Goal: Check status: Check status

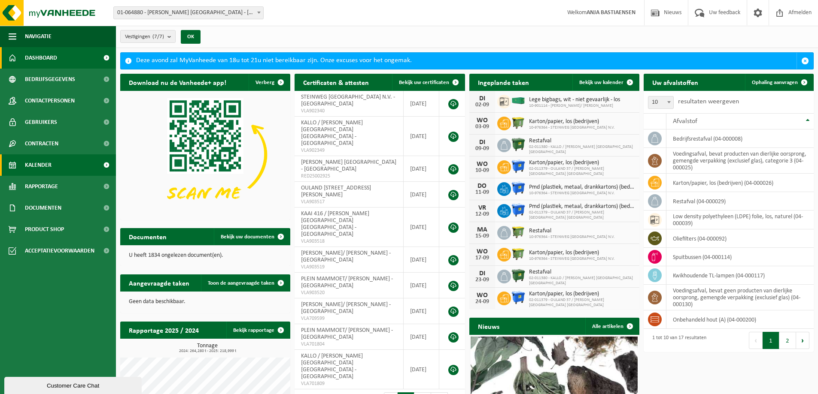
click at [37, 167] on span "Kalender" at bounding box center [38, 165] width 27 height 21
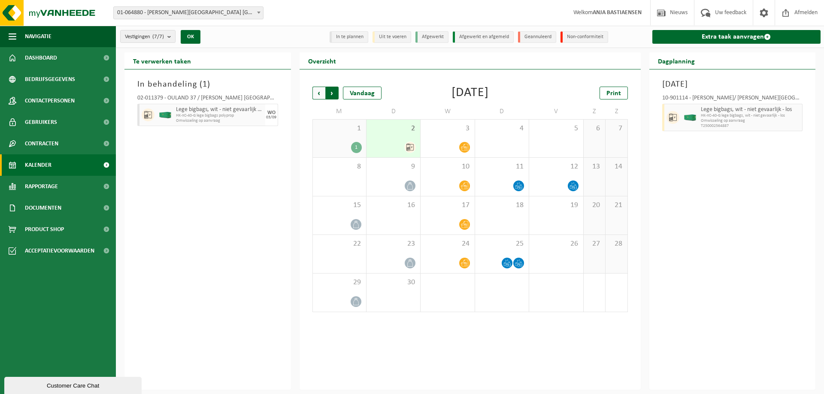
click at [316, 94] on span "Vorige" at bounding box center [318, 93] width 13 height 13
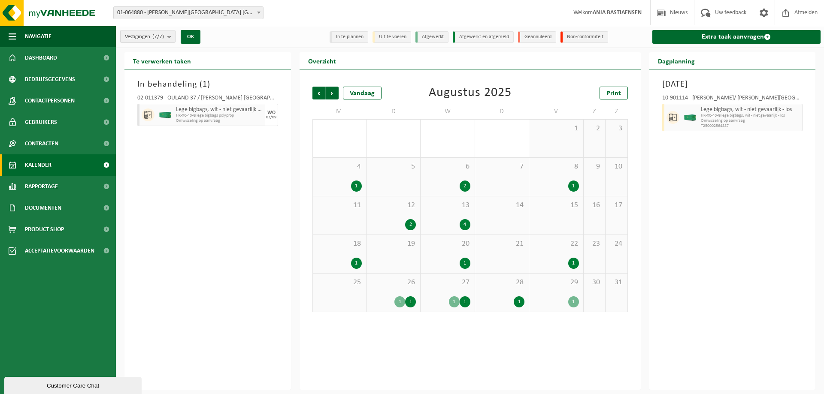
click at [357, 184] on div "1" at bounding box center [356, 186] width 11 height 11
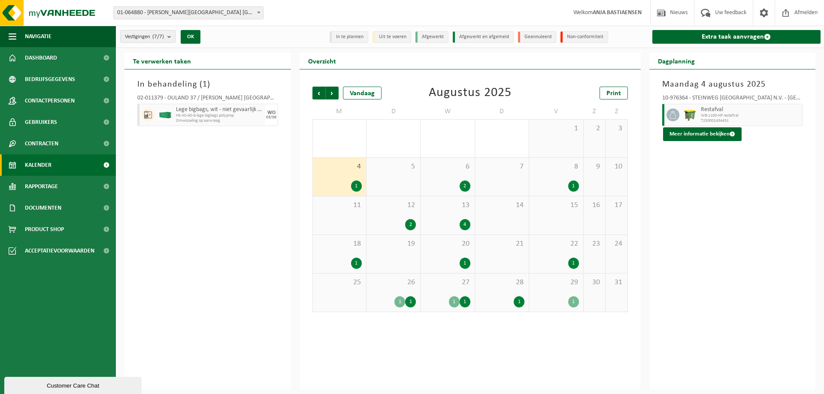
click at [469, 185] on div "2" at bounding box center [465, 186] width 11 height 11
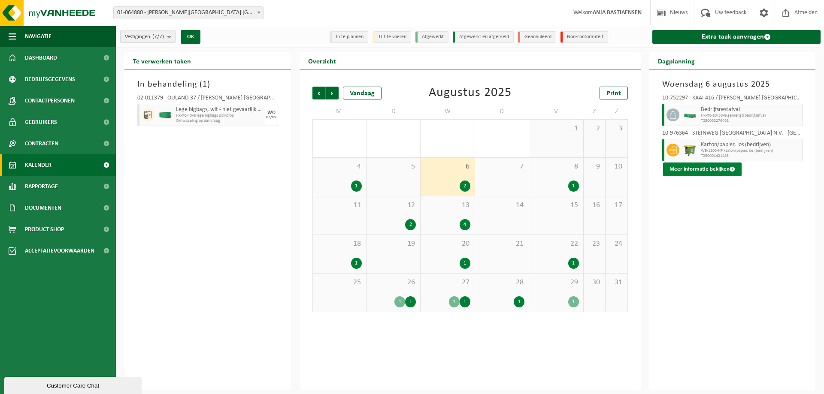
click at [703, 166] on button "Meer informatie bekijken" at bounding box center [702, 170] width 79 height 14
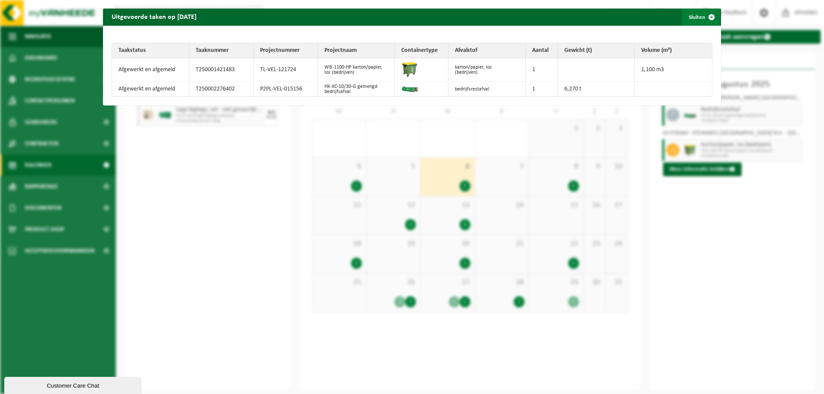
click at [693, 17] on button "Sluiten" at bounding box center [701, 17] width 38 height 17
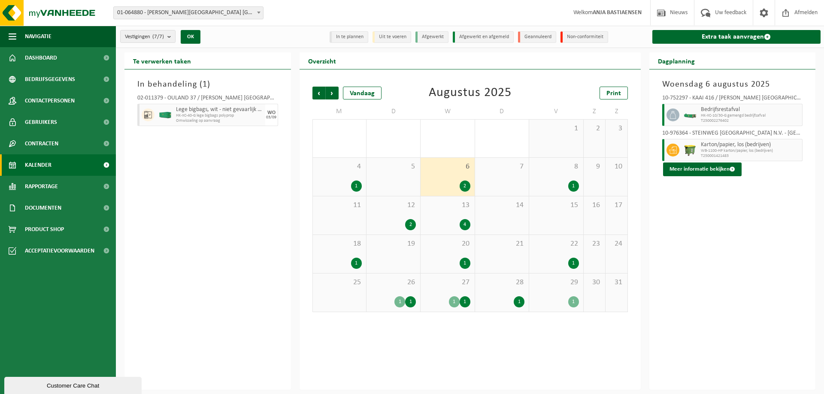
click at [573, 183] on div "1" at bounding box center [573, 186] width 11 height 11
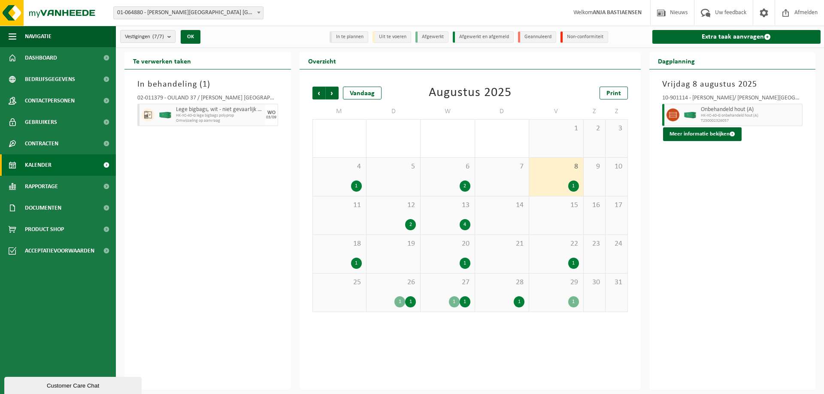
click at [573, 182] on div "1" at bounding box center [573, 186] width 11 height 11
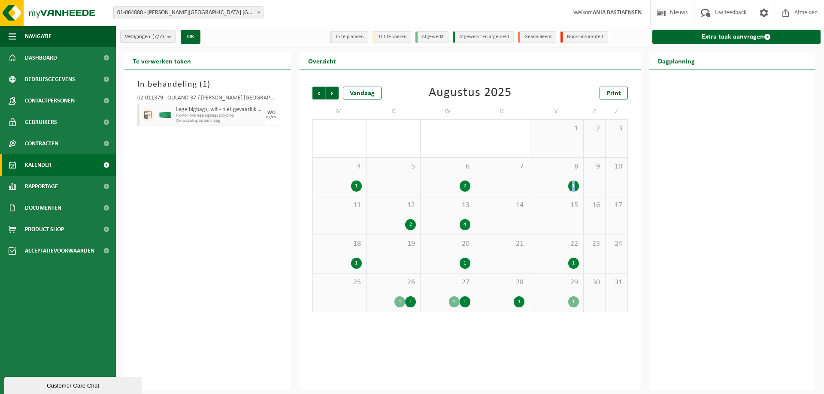
click at [573, 182] on div "1" at bounding box center [573, 186] width 11 height 11
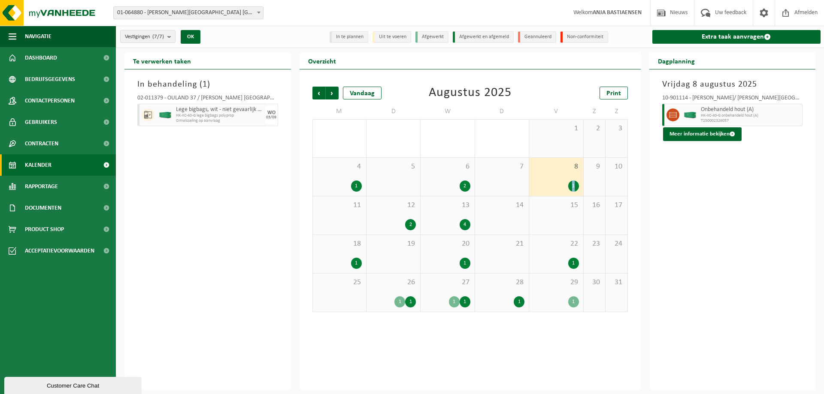
click at [695, 126] on div "10-901114 - CONSTANTINE/ C. STEINWEG - ANTWERPEN Onbehandeld hout (A) HK-XC-40-…" at bounding box center [732, 116] width 149 height 50
click at [695, 132] on button "Meer informatie bekijken" at bounding box center [702, 134] width 79 height 14
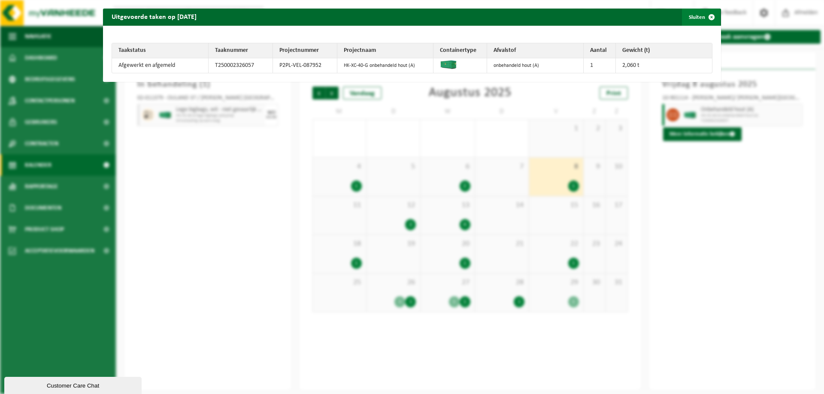
click at [688, 19] on button "Sluiten" at bounding box center [701, 17] width 38 height 17
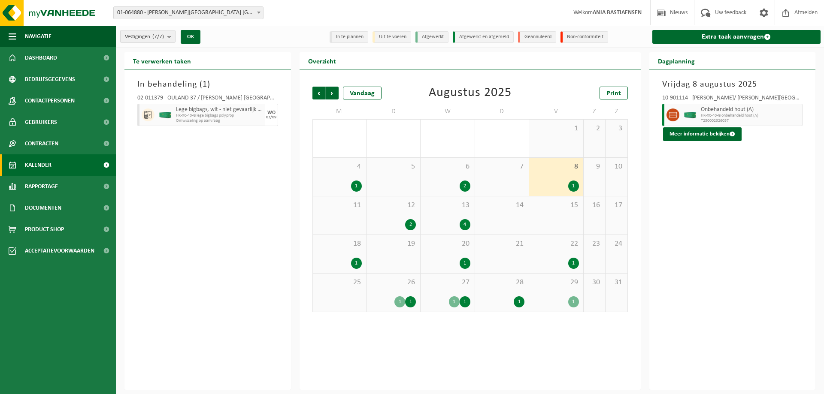
click at [412, 224] on div "2" at bounding box center [410, 224] width 11 height 11
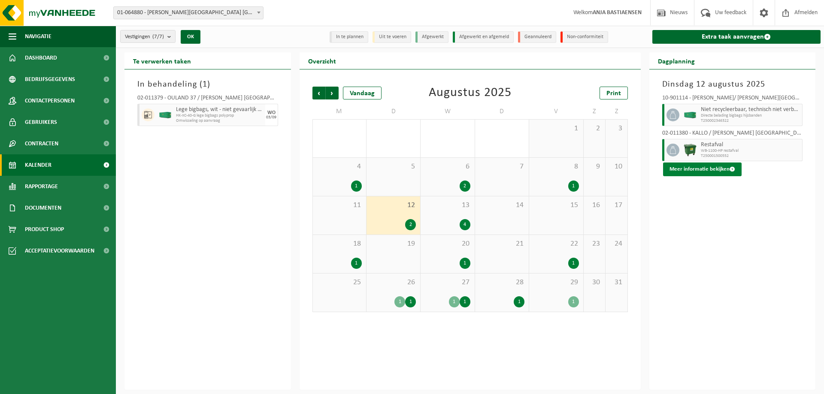
click at [682, 171] on button "Meer informatie bekijken" at bounding box center [702, 170] width 79 height 14
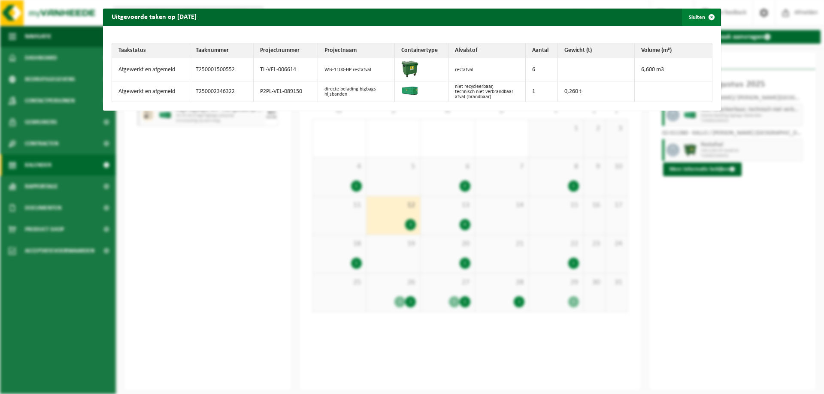
click at [687, 20] on button "Sluiten" at bounding box center [701, 17] width 38 height 17
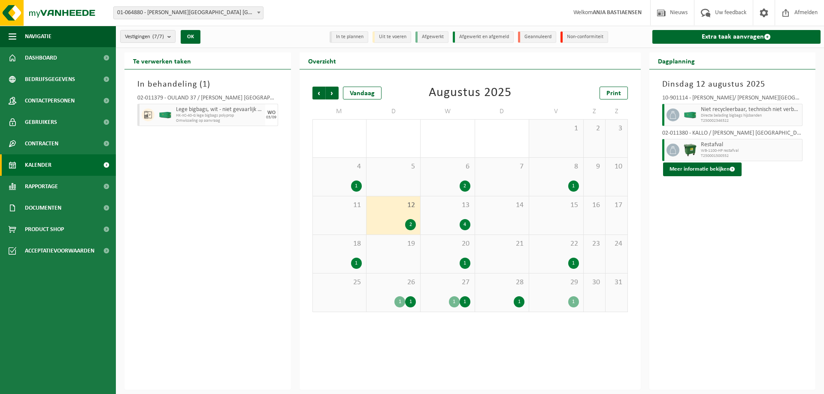
click at [467, 220] on div "4" at bounding box center [465, 224] width 11 height 11
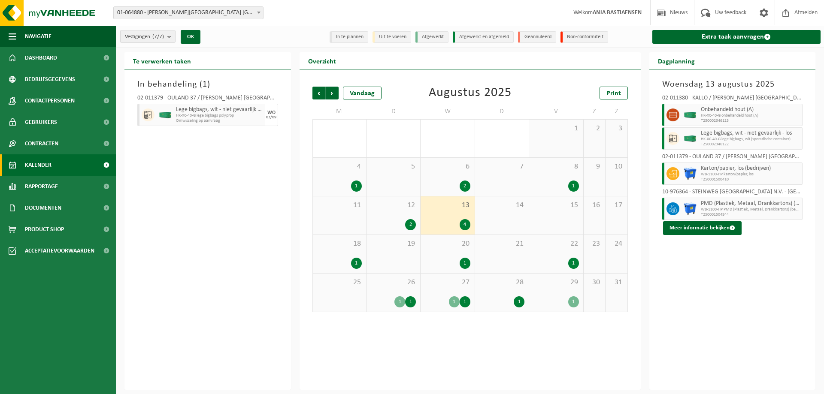
click at [358, 262] on div "1" at bounding box center [356, 263] width 11 height 11
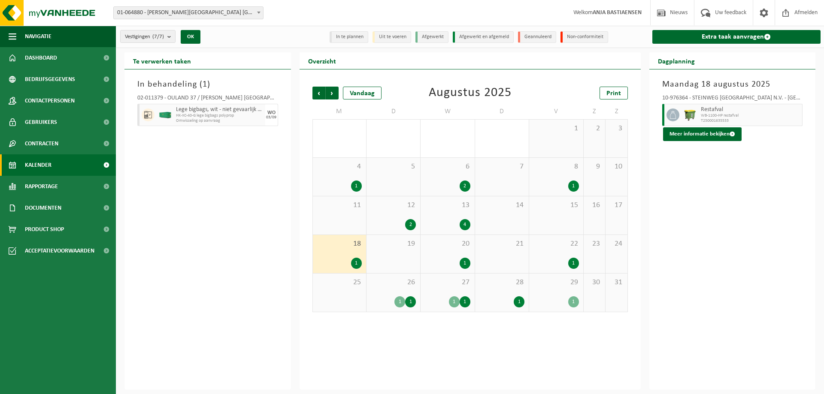
click at [464, 259] on div "1" at bounding box center [465, 263] width 11 height 11
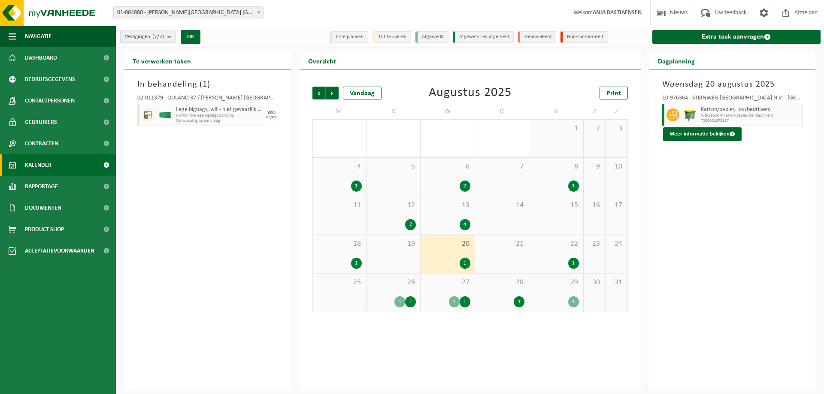
click at [573, 260] on div "1" at bounding box center [573, 263] width 11 height 11
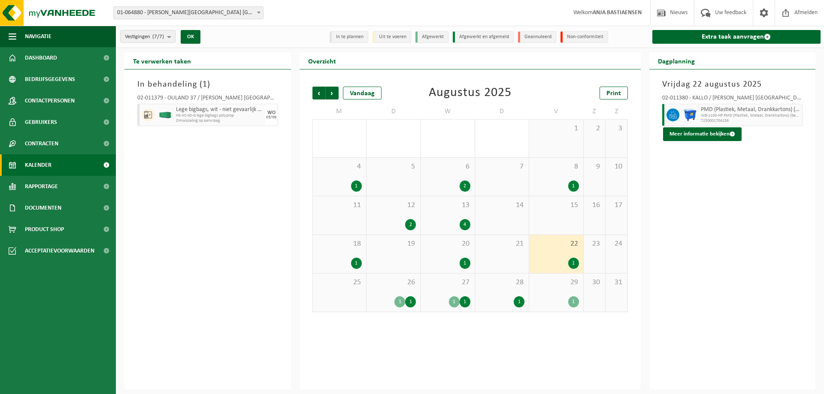
click at [397, 299] on div "1" at bounding box center [399, 302] width 11 height 11
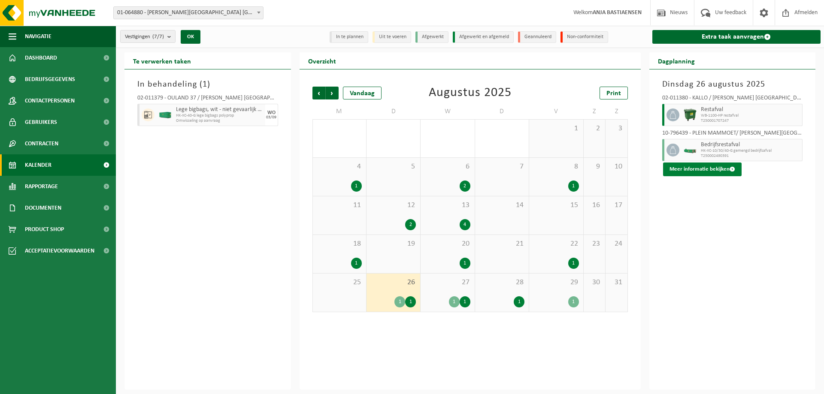
click at [699, 170] on button "Meer informatie bekijken" at bounding box center [702, 170] width 79 height 14
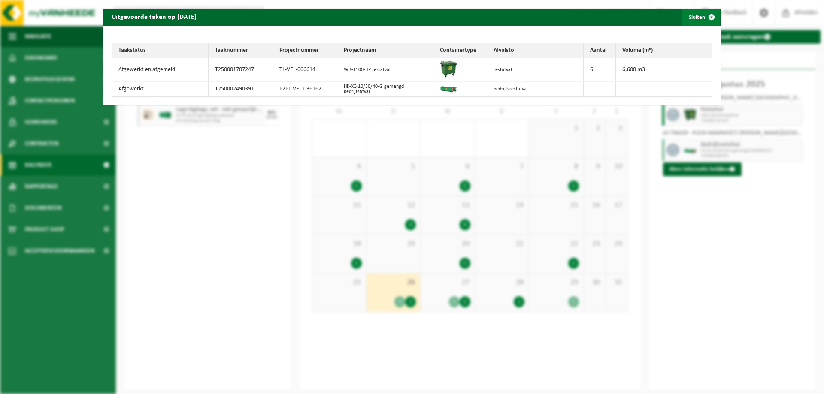
click at [692, 20] on button "Sluiten" at bounding box center [701, 17] width 38 height 17
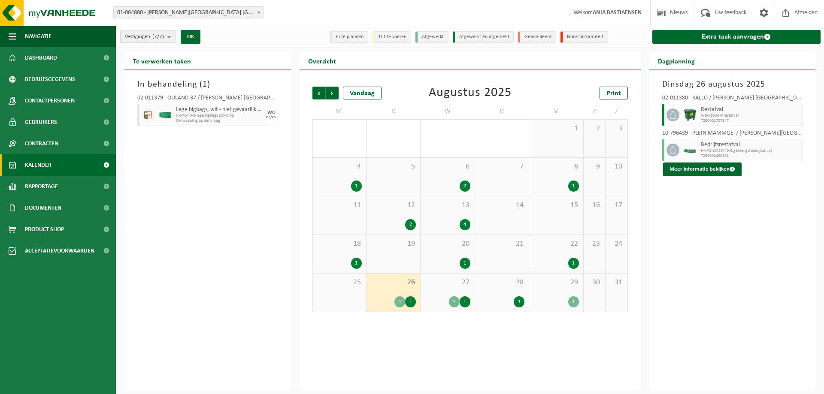
click at [452, 301] on div "1" at bounding box center [454, 302] width 11 height 11
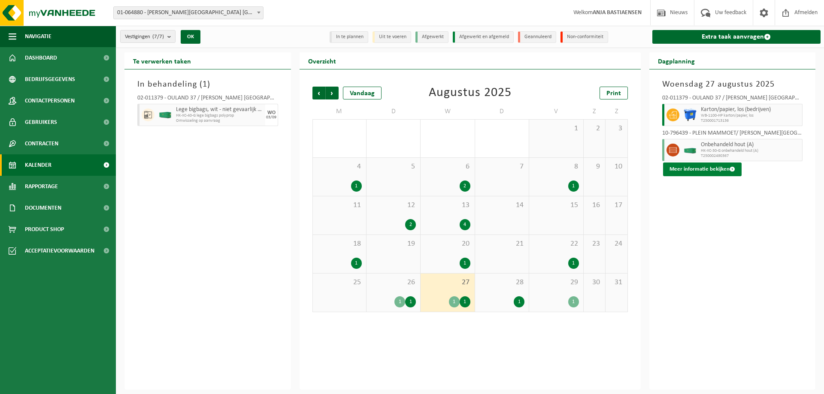
click at [693, 167] on button "Meer informatie bekijken" at bounding box center [702, 170] width 79 height 14
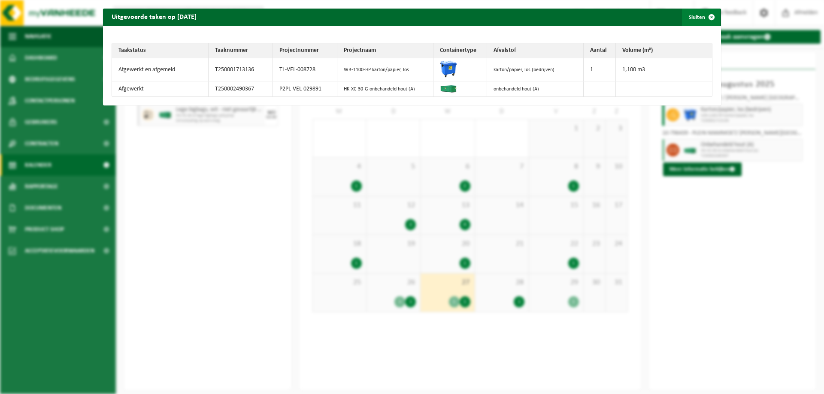
click at [687, 14] on button "Sluiten" at bounding box center [701, 17] width 38 height 17
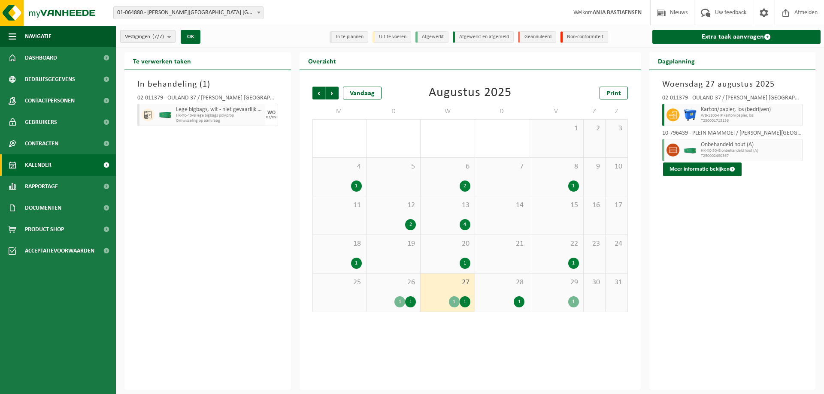
click at [517, 302] on div "1" at bounding box center [519, 302] width 11 height 11
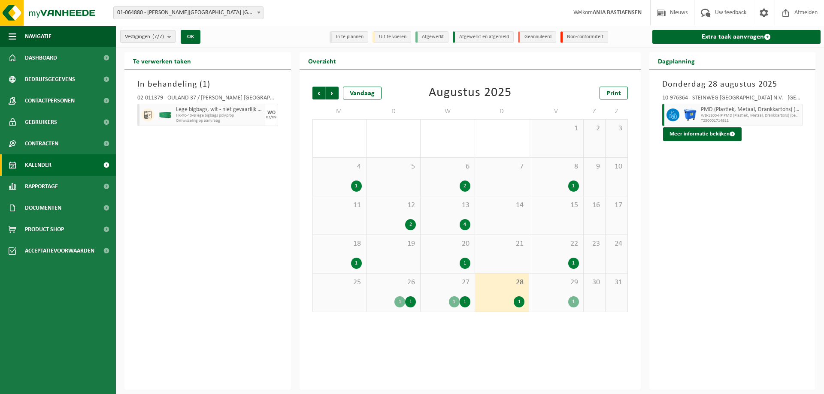
click at [572, 299] on div "1" at bounding box center [573, 302] width 11 height 11
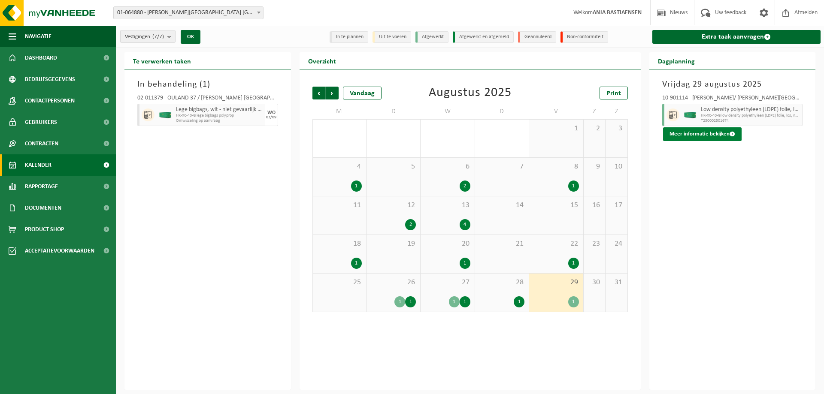
click at [671, 134] on button "Meer informatie bekijken" at bounding box center [702, 134] width 79 height 14
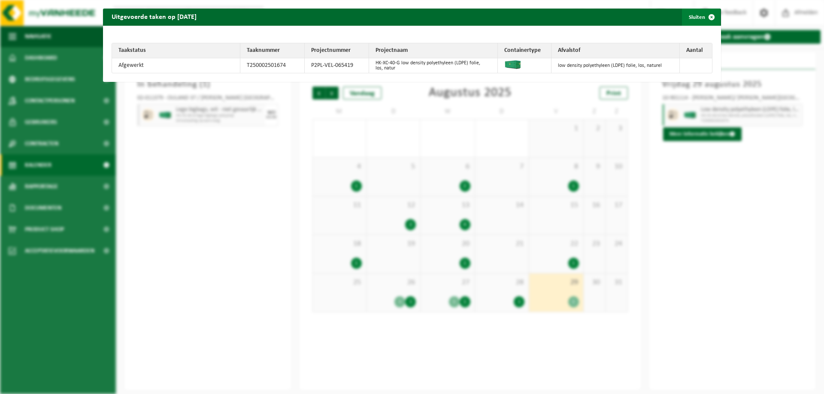
click at [690, 16] on button "Sluiten" at bounding box center [701, 17] width 38 height 17
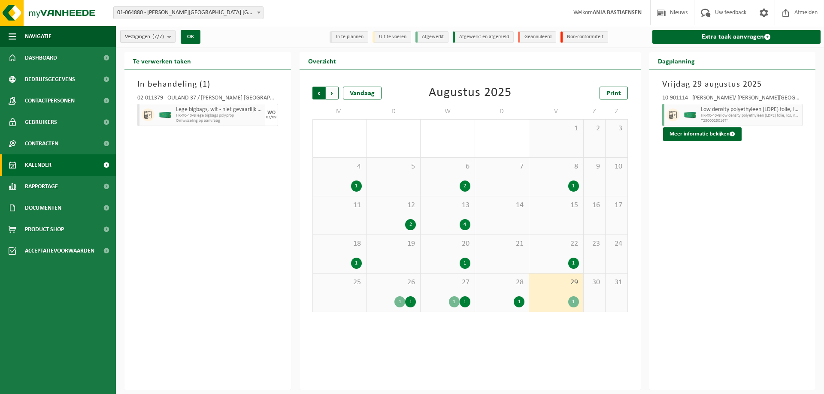
click at [334, 91] on span "Volgende" at bounding box center [332, 93] width 13 height 13
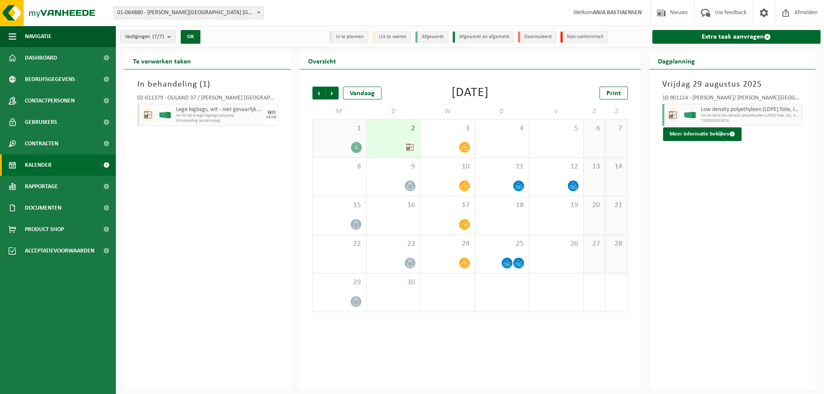
click at [355, 146] on div "1" at bounding box center [356, 147] width 11 height 11
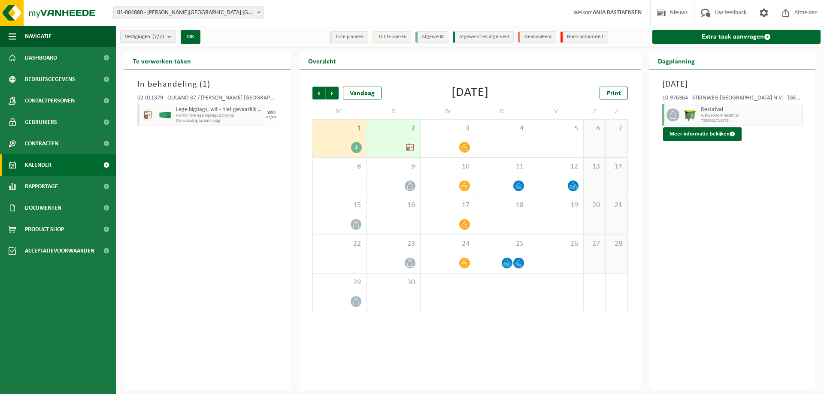
click at [411, 144] on icon at bounding box center [409, 147] width 7 height 7
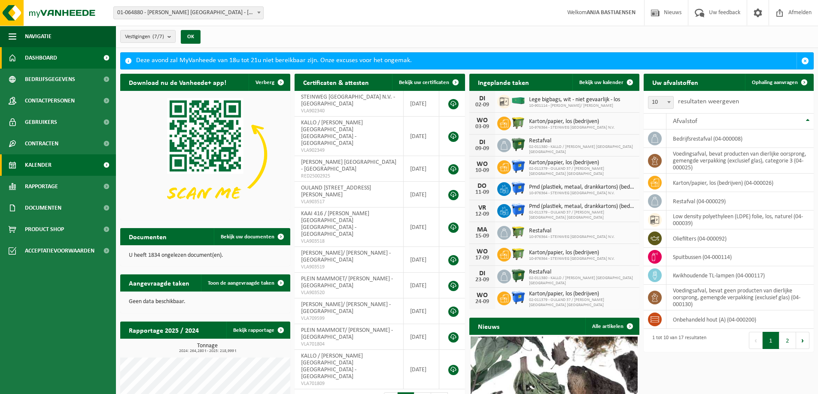
click at [48, 167] on span "Kalender" at bounding box center [38, 165] width 27 height 21
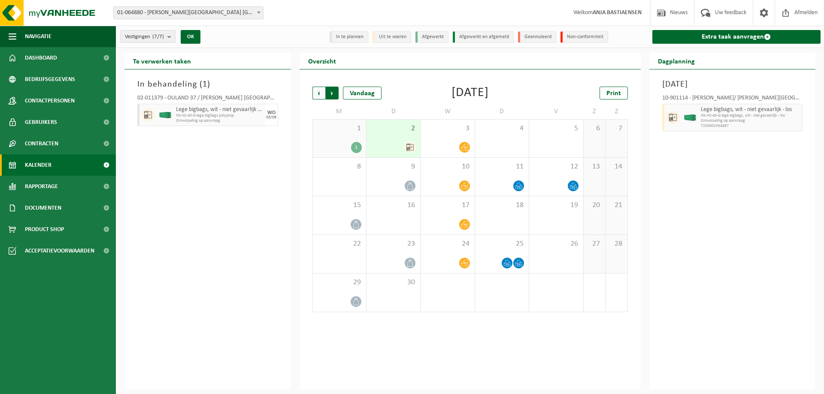
click at [316, 93] on span "Vorige" at bounding box center [318, 93] width 13 height 13
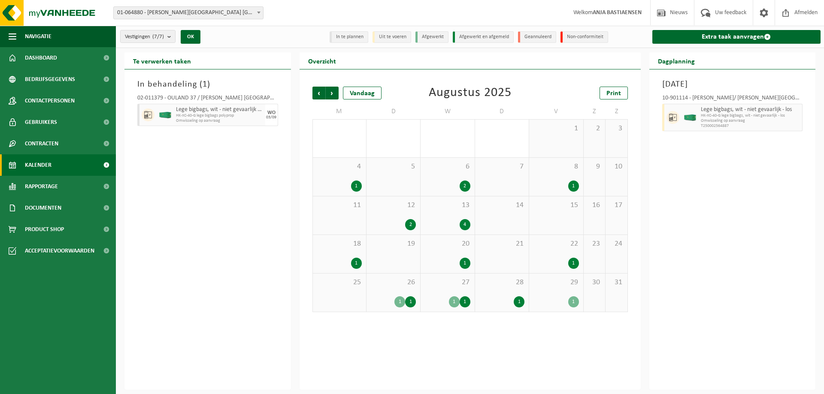
click at [401, 304] on div "1" at bounding box center [399, 302] width 11 height 11
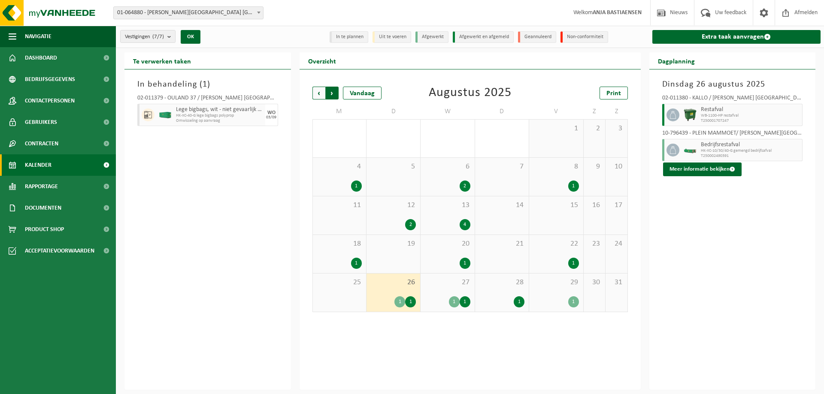
click at [321, 93] on span "Vorige" at bounding box center [318, 93] width 13 height 13
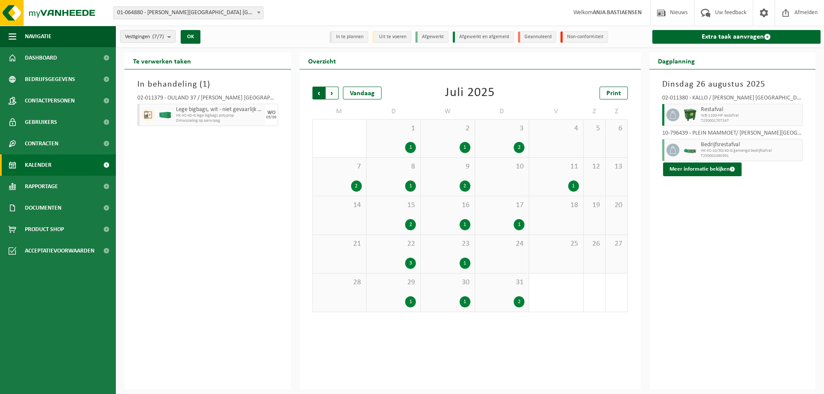
click at [331, 94] on span "Volgende" at bounding box center [332, 93] width 13 height 13
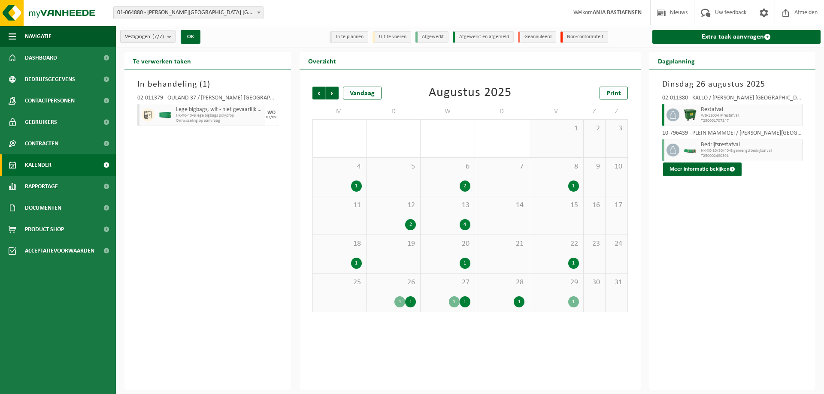
click at [455, 300] on div "1" at bounding box center [454, 302] width 11 height 11
click at [574, 301] on div "1" at bounding box center [573, 302] width 11 height 11
